Goal: Task Accomplishment & Management: Manage account settings

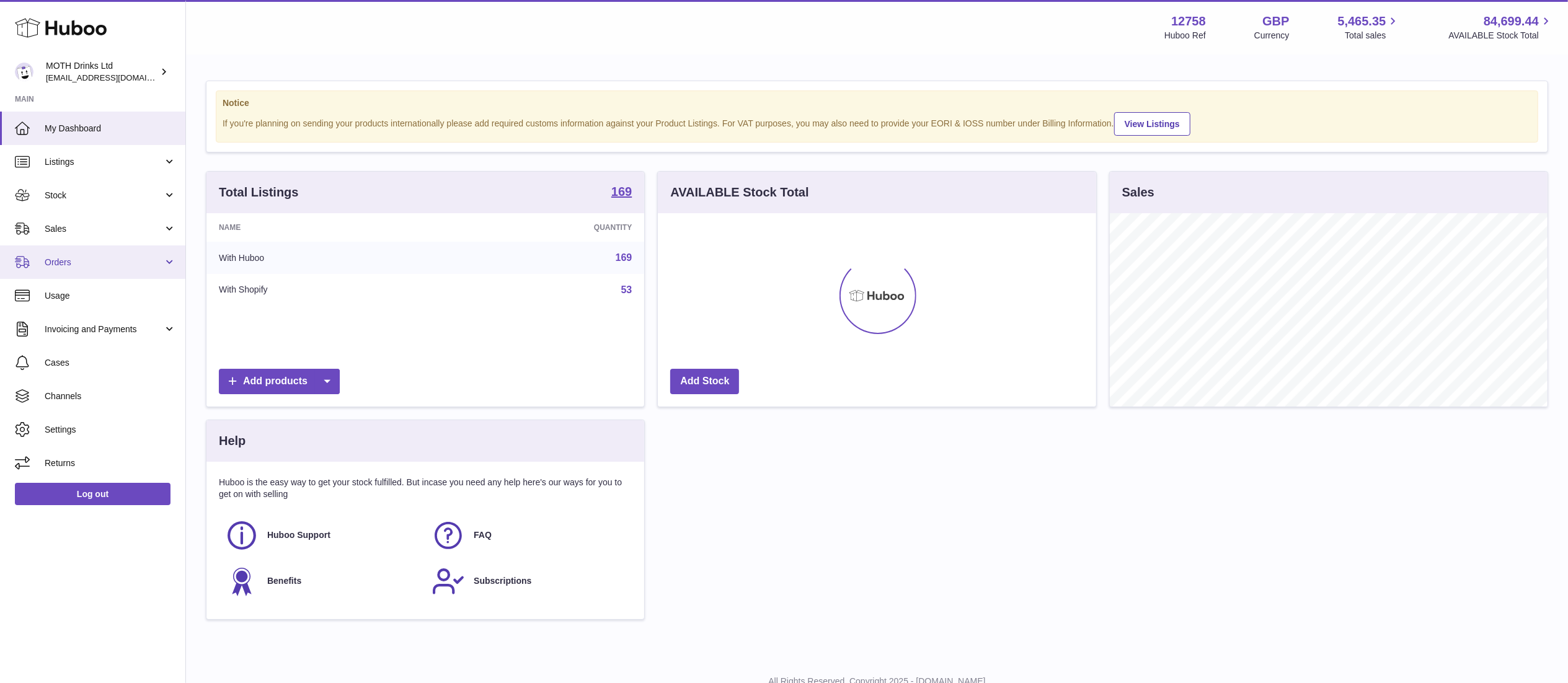
scroll to position [193, 437]
click at [102, 399] on span "Channels" at bounding box center [110, 396] width 131 height 12
click at [112, 396] on span "Channels" at bounding box center [110, 396] width 131 height 12
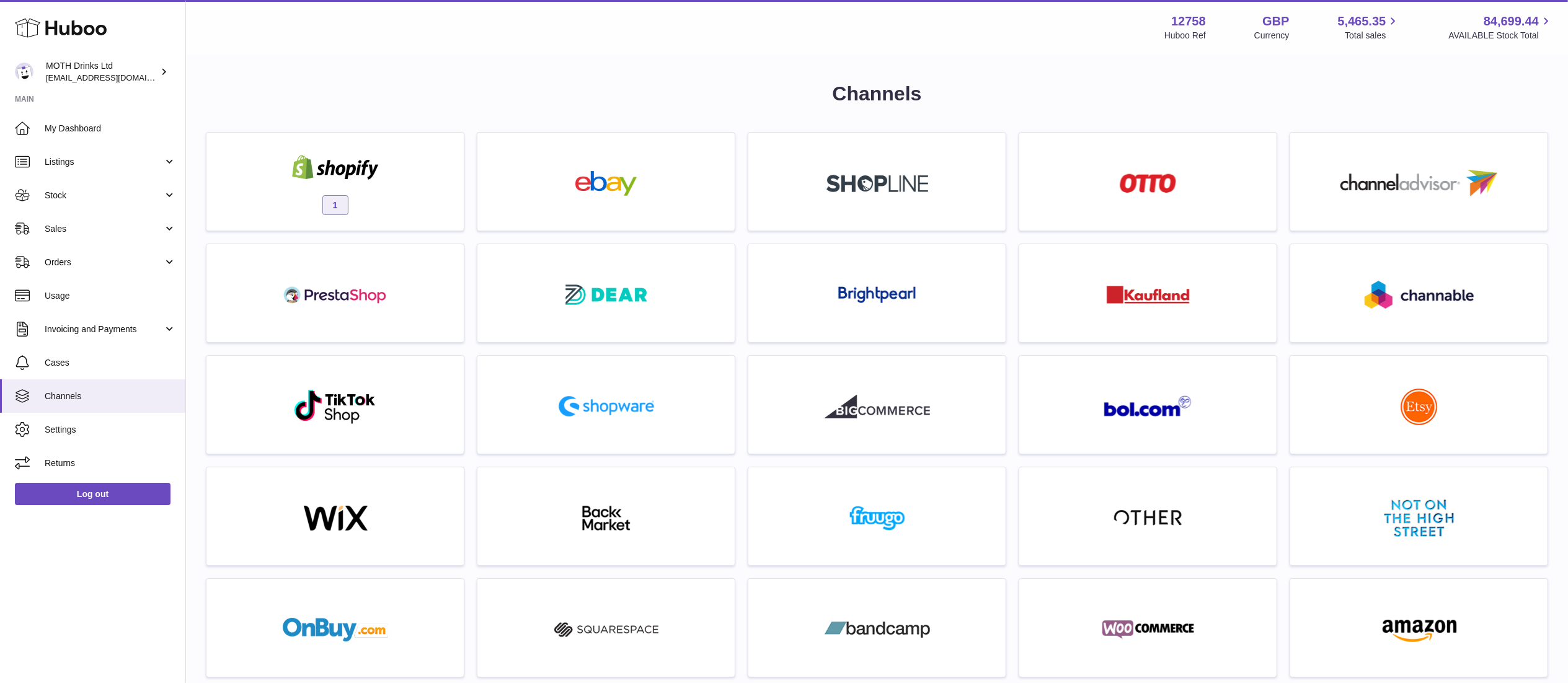
drag, startPoint x: 392, startPoint y: 182, endPoint x: 646, endPoint y: 189, distance: 254.1
click at [393, 182] on div "1" at bounding box center [335, 184] width 245 height 79
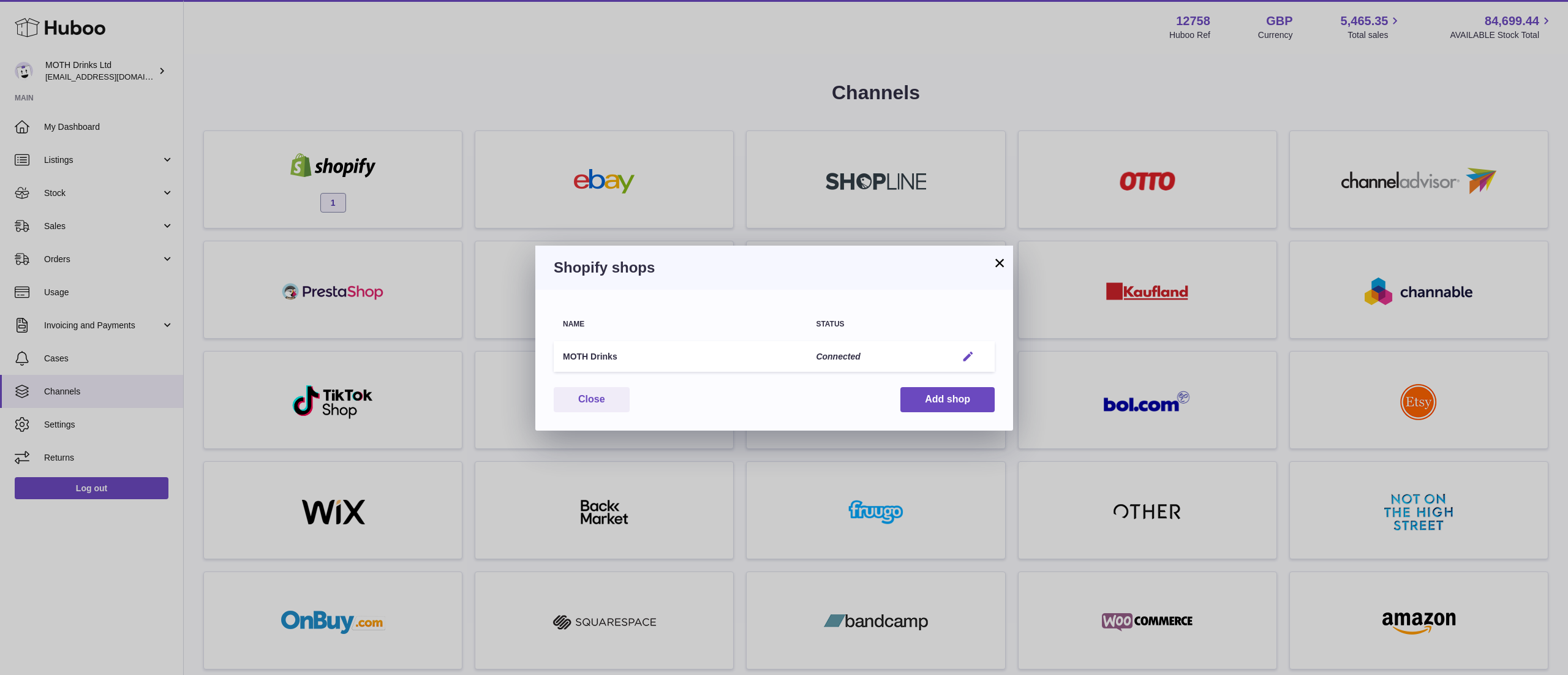
click at [970, 352] on em "button" at bounding box center [968, 356] width 13 height 13
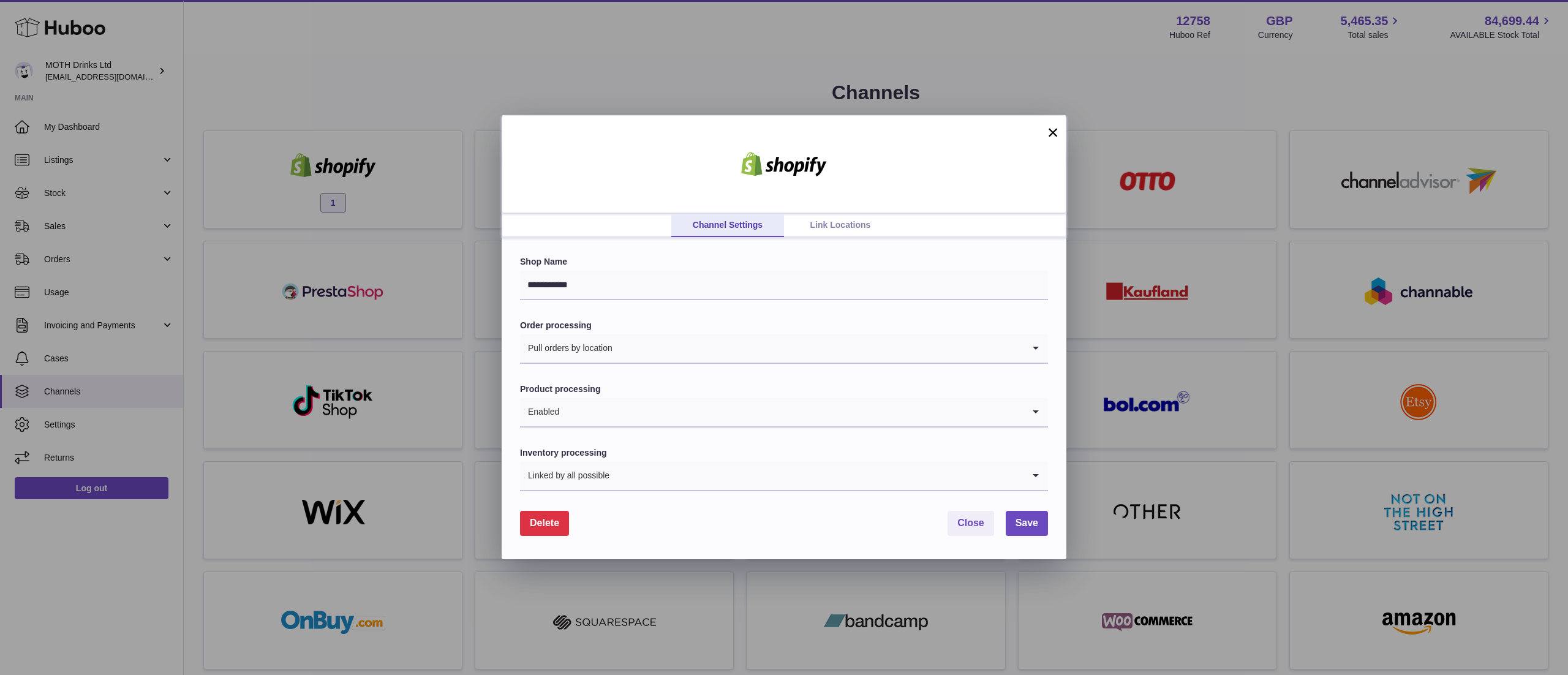
click at [836, 220] on link "Link Locations" at bounding box center [840, 225] width 113 height 23
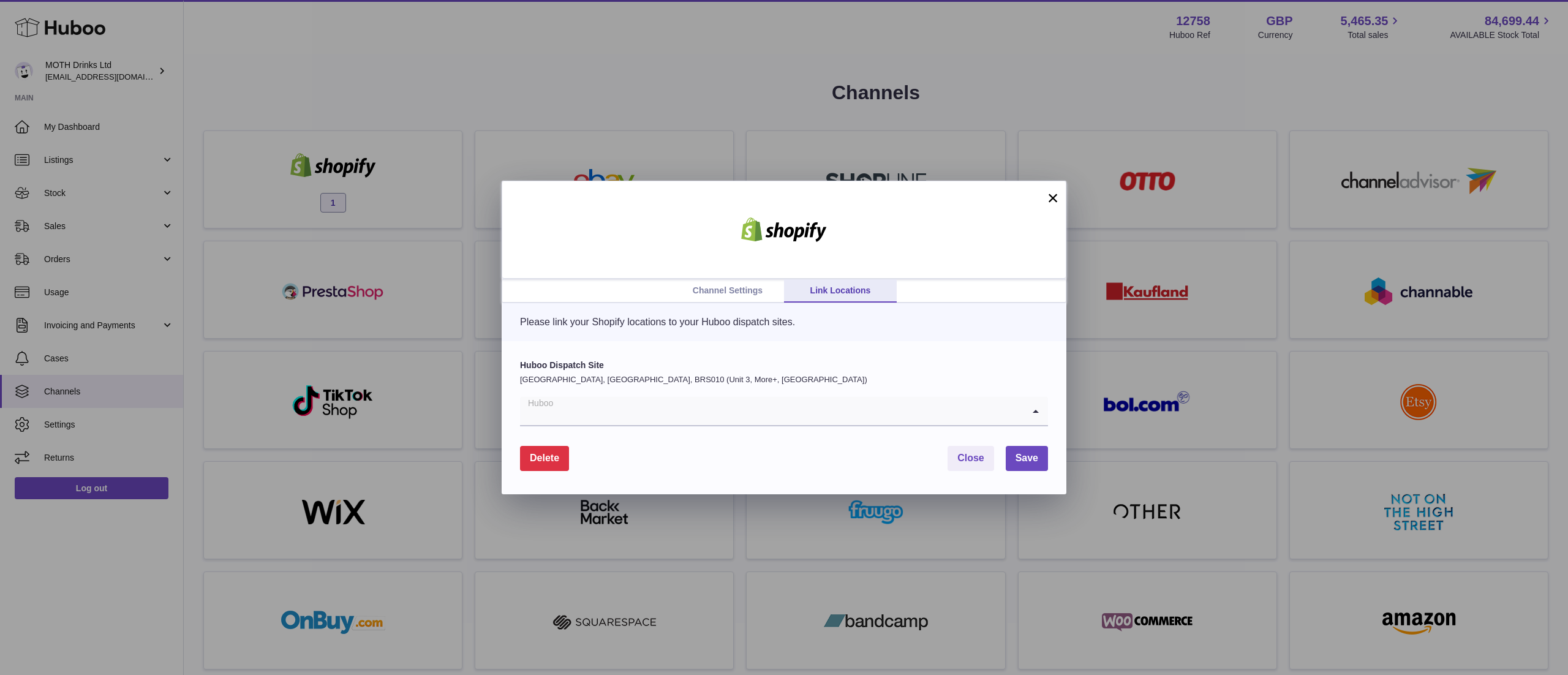
click at [738, 405] on input "Search for option" at bounding box center [772, 411] width 503 height 28
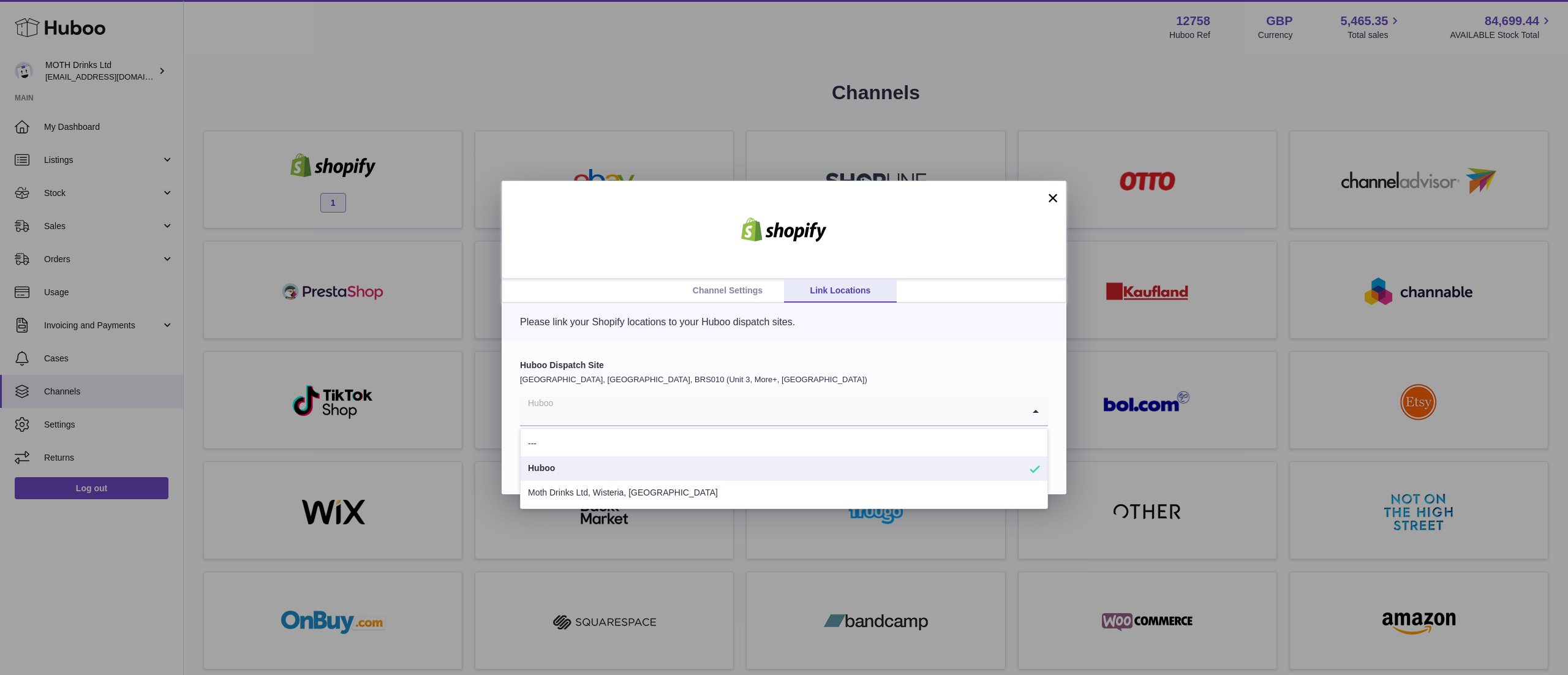
click at [1057, 193] on button "×" at bounding box center [1052, 197] width 15 height 15
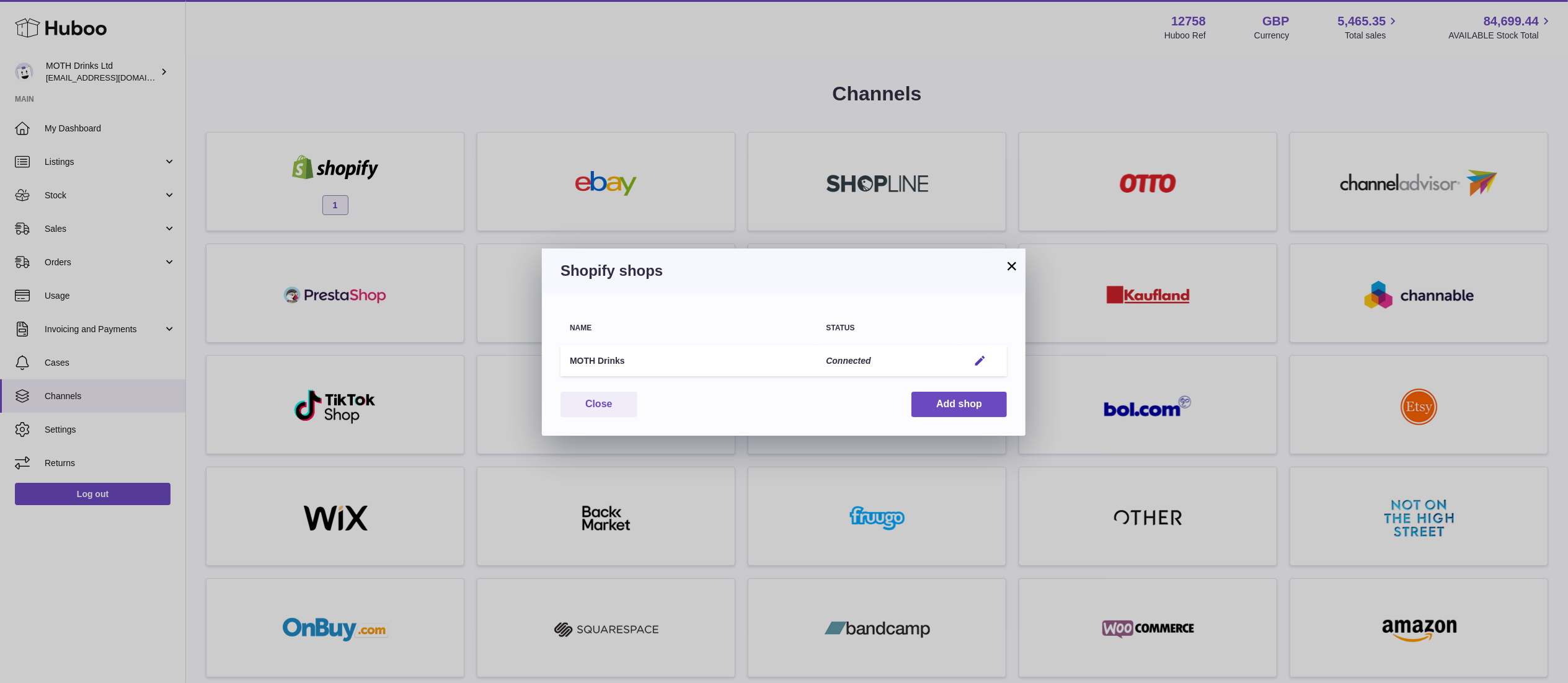
click at [1009, 270] on button "×" at bounding box center [1011, 265] width 15 height 15
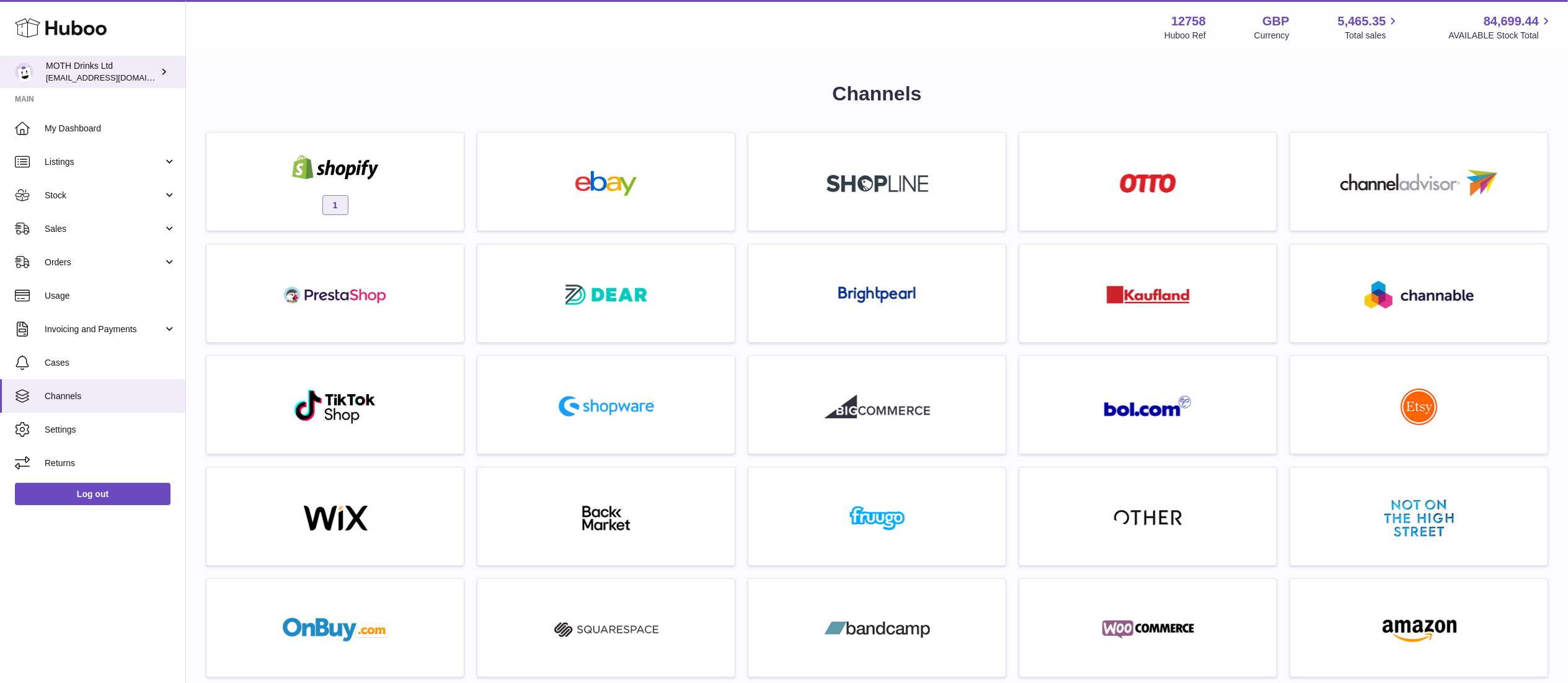
click at [82, 73] on span "[EMAIL_ADDRESS][DOMAIN_NAME]" at bounding box center [114, 77] width 136 height 10
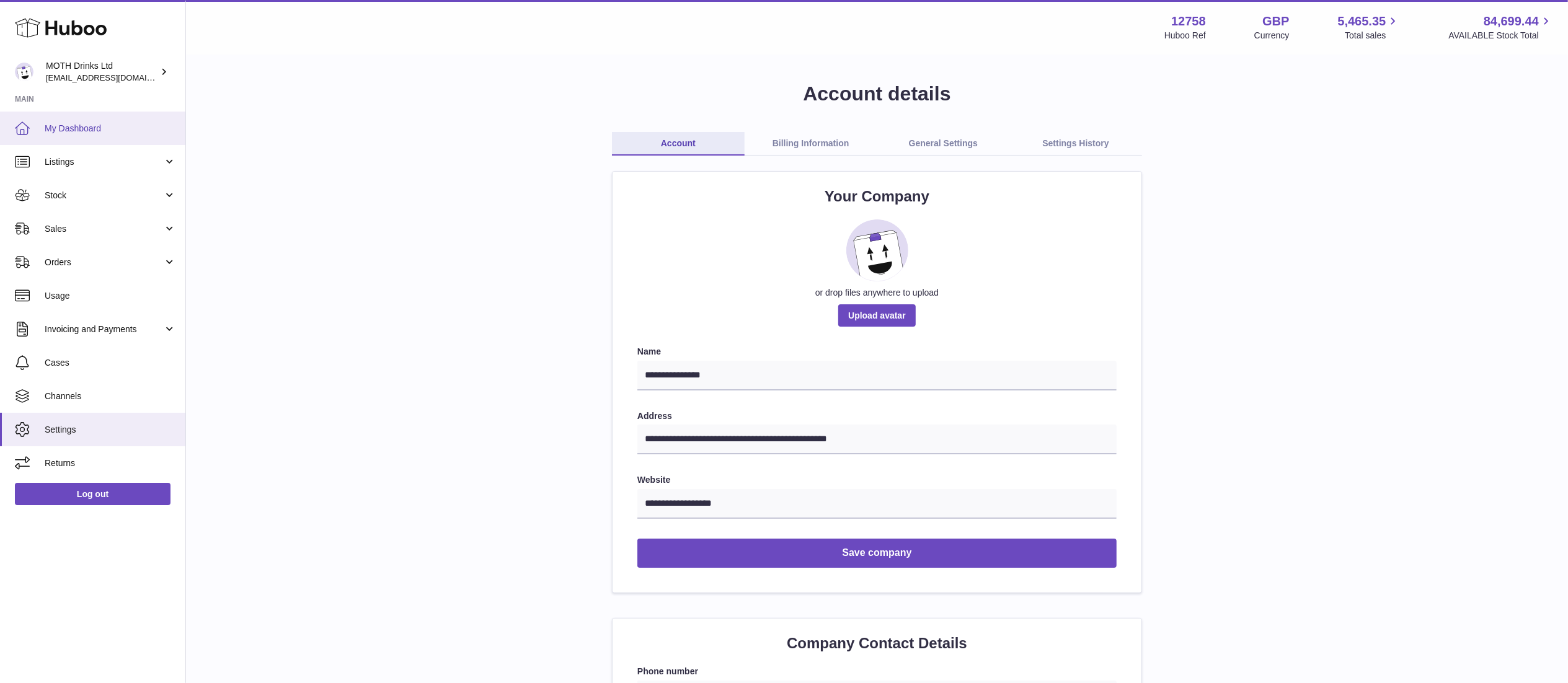
click at [88, 129] on span "My Dashboard" at bounding box center [110, 128] width 131 height 12
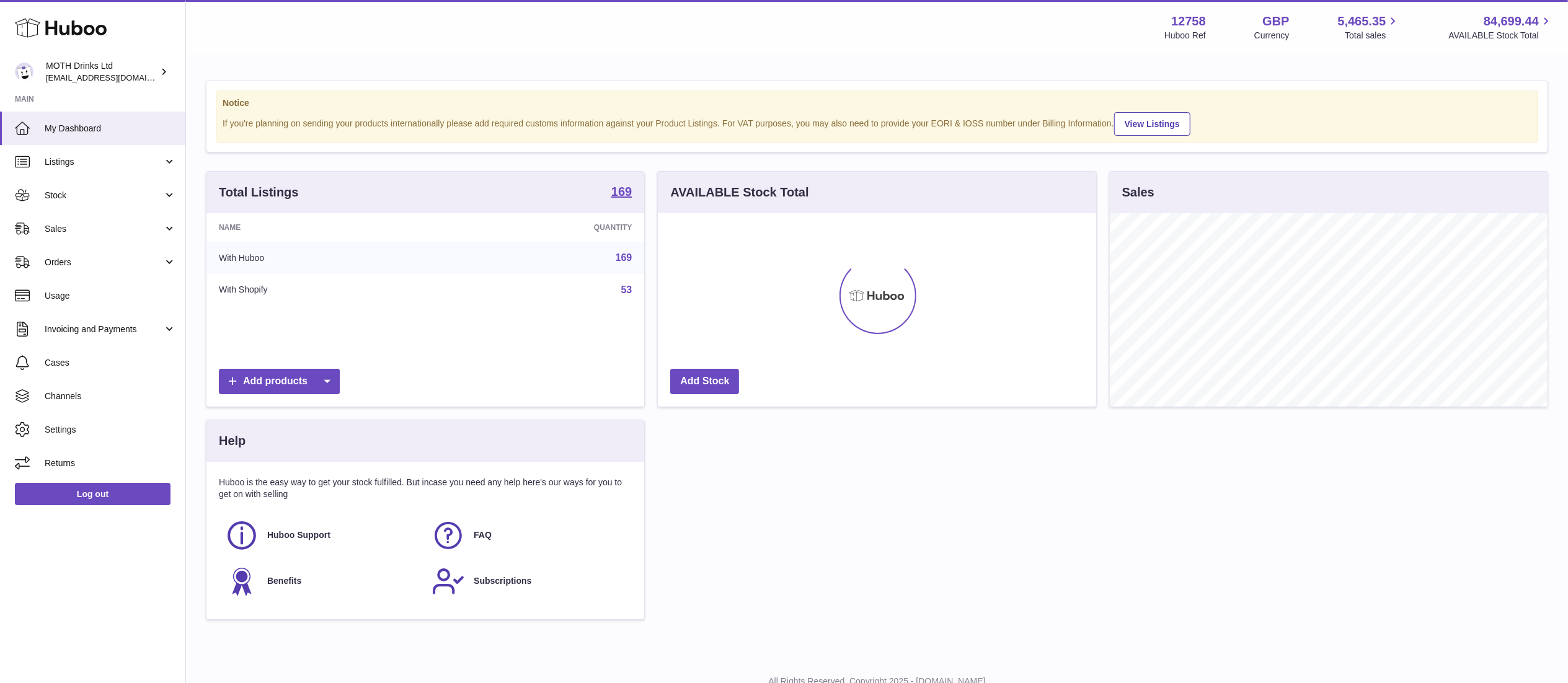
scroll to position [193, 437]
